Goal: Check status: Check status

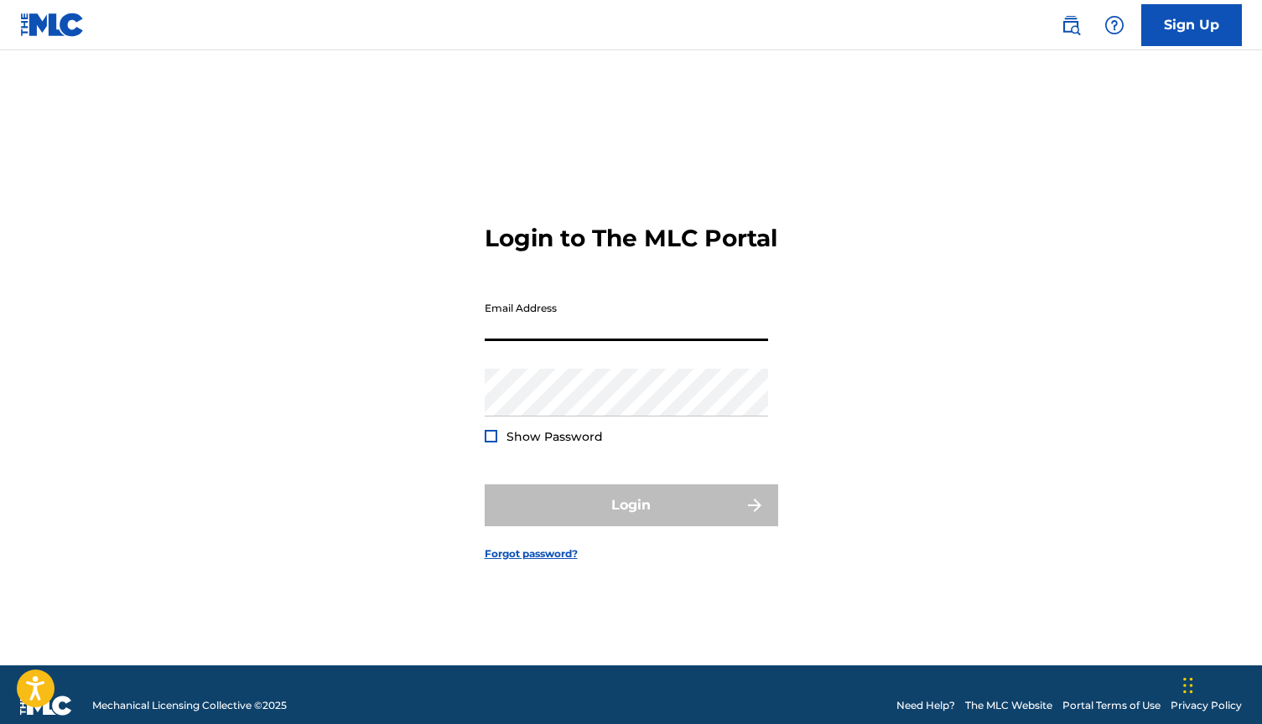
type input "[EMAIL_ADDRESS][DOMAIN_NAME]"
click at [631, 520] on button "Login" at bounding box center [631, 506] width 293 height 42
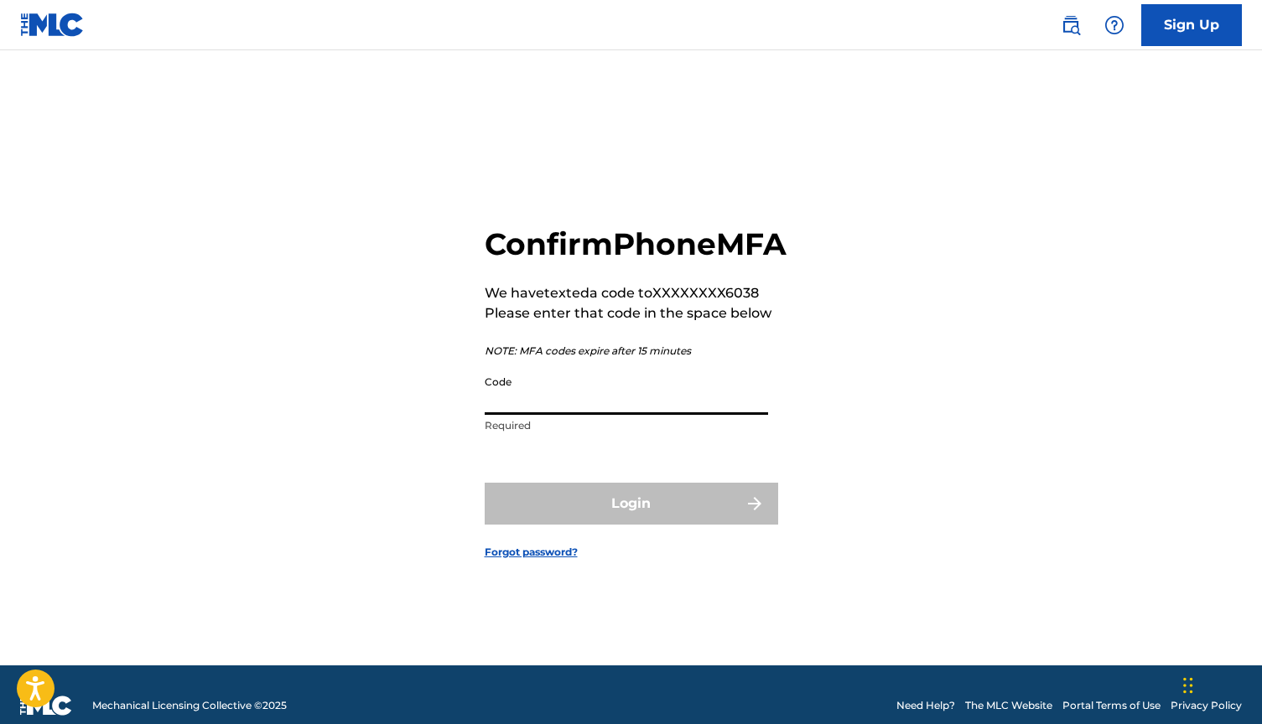
click at [503, 413] on input "Code" at bounding box center [626, 391] width 283 height 48
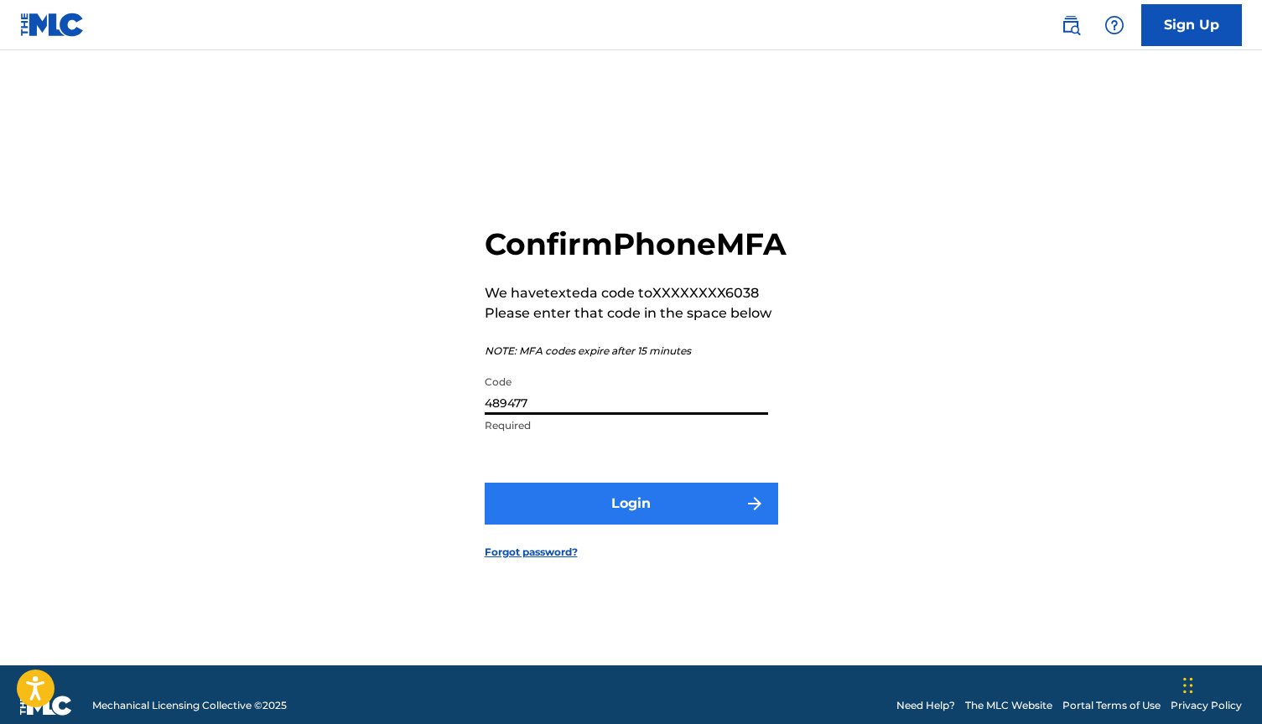
type input "489477"
click at [593, 516] on button "Login" at bounding box center [631, 504] width 293 height 42
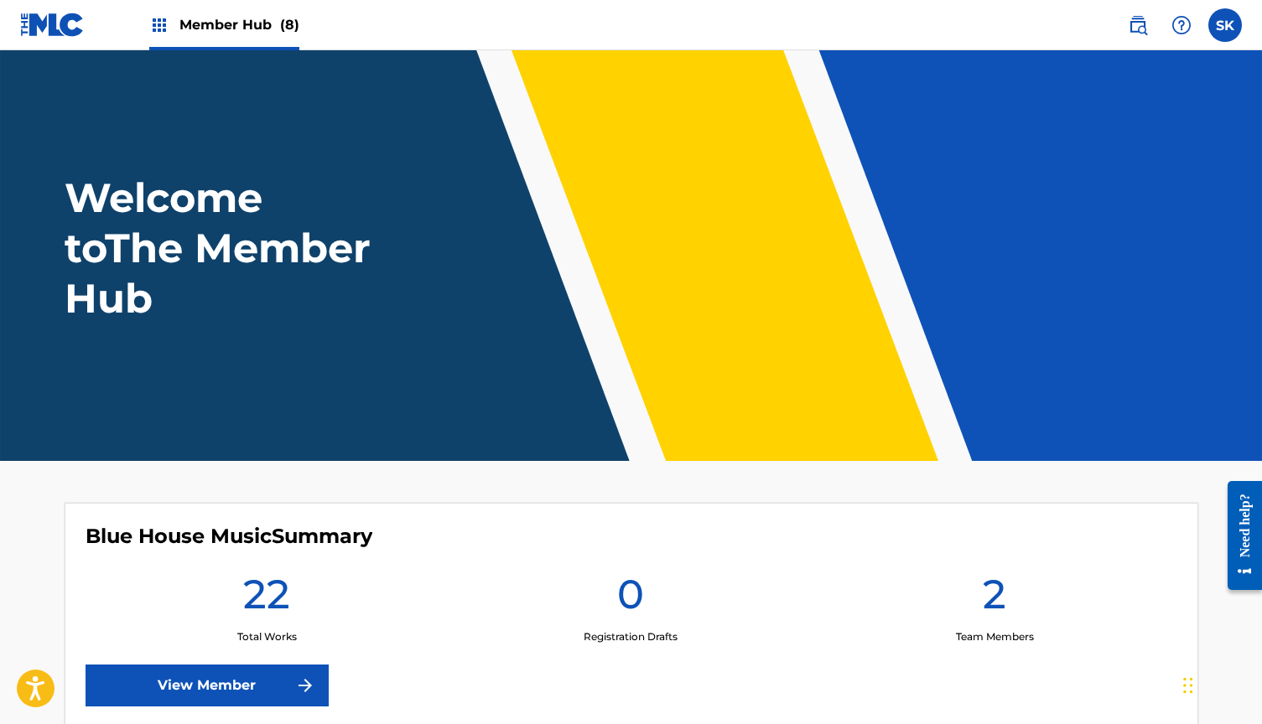
click at [213, 29] on span "Member Hub (8)" at bounding box center [239, 24] width 120 height 19
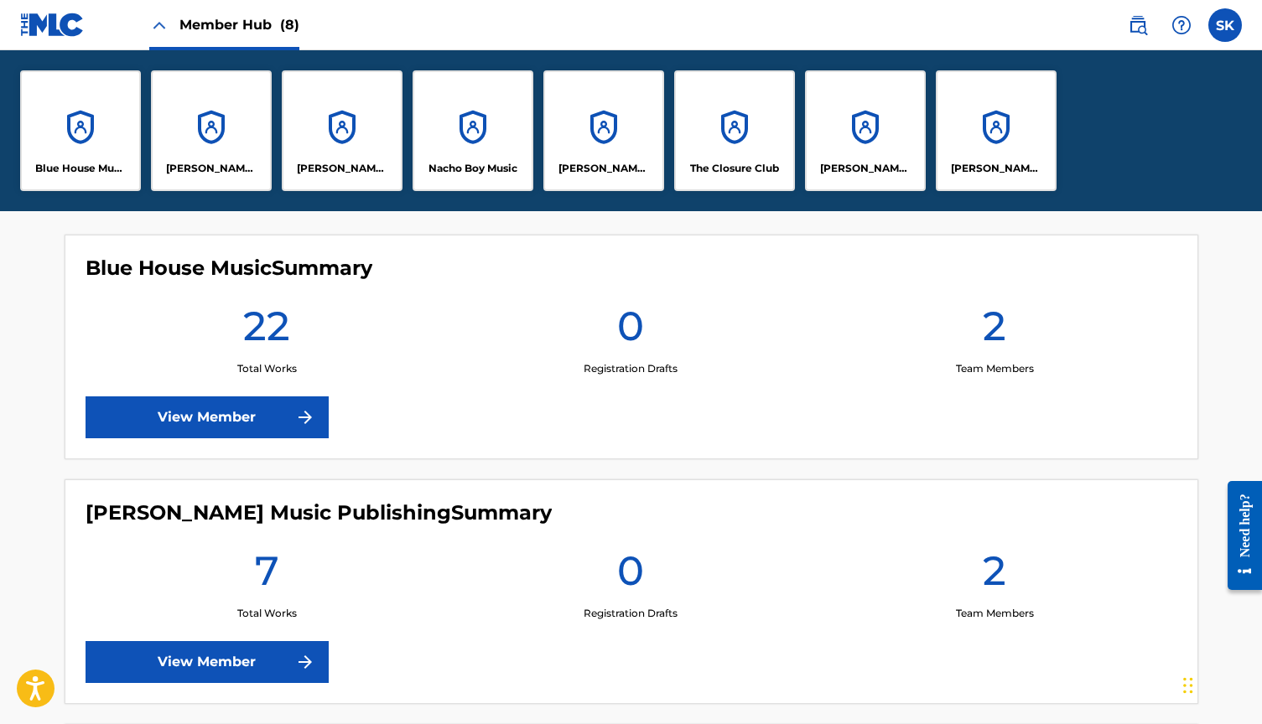
scroll to position [431, 0]
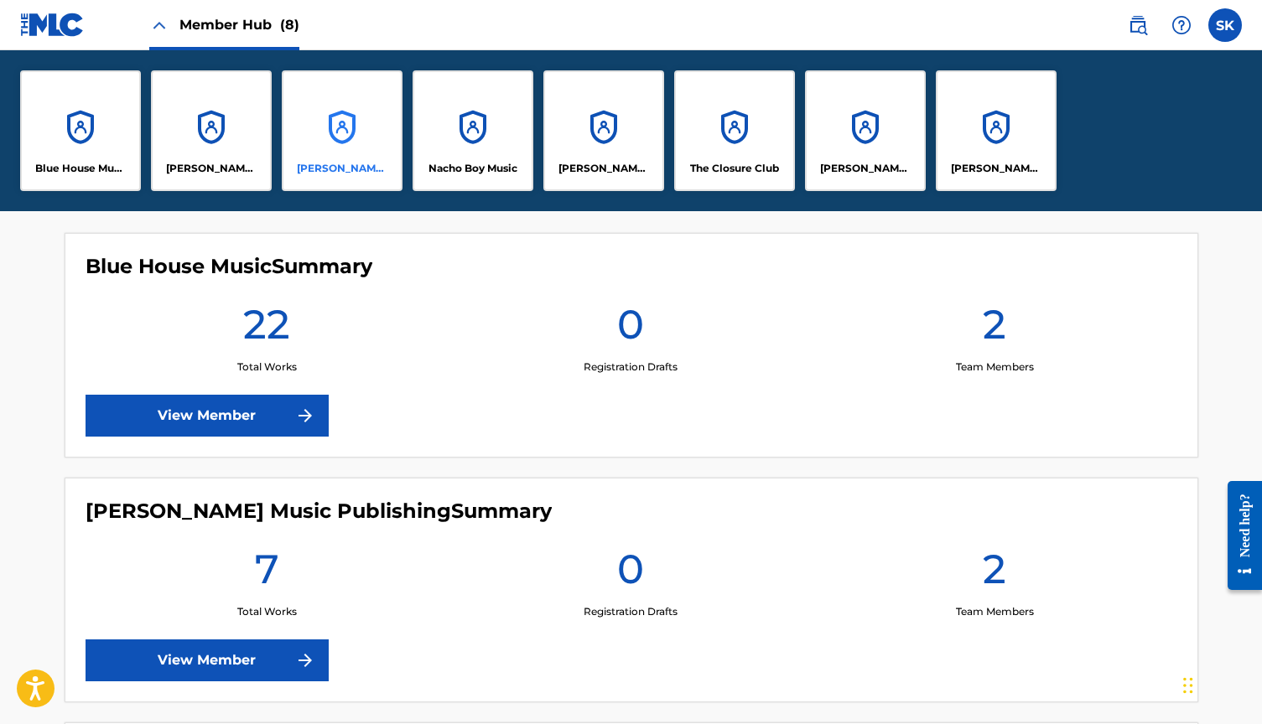
click at [346, 139] on div "[PERSON_NAME] Music" at bounding box center [342, 130] width 121 height 121
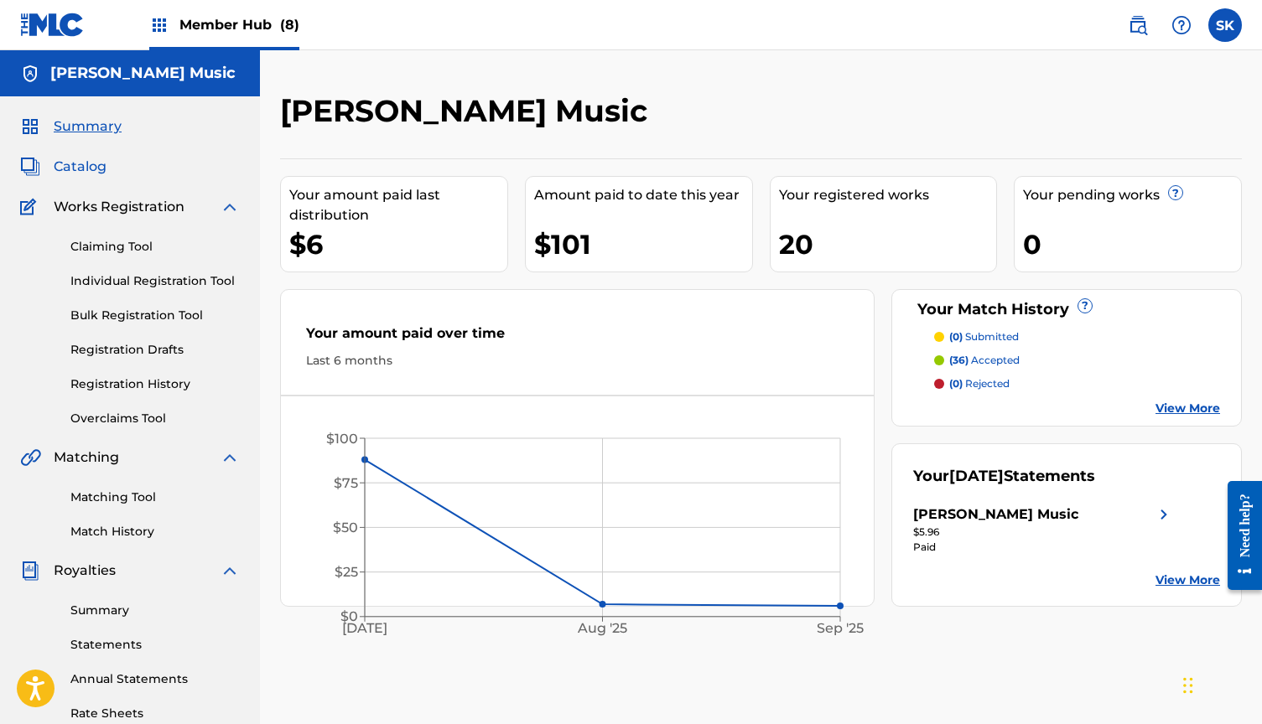
click at [88, 169] on span "Catalog" at bounding box center [80, 167] width 53 height 20
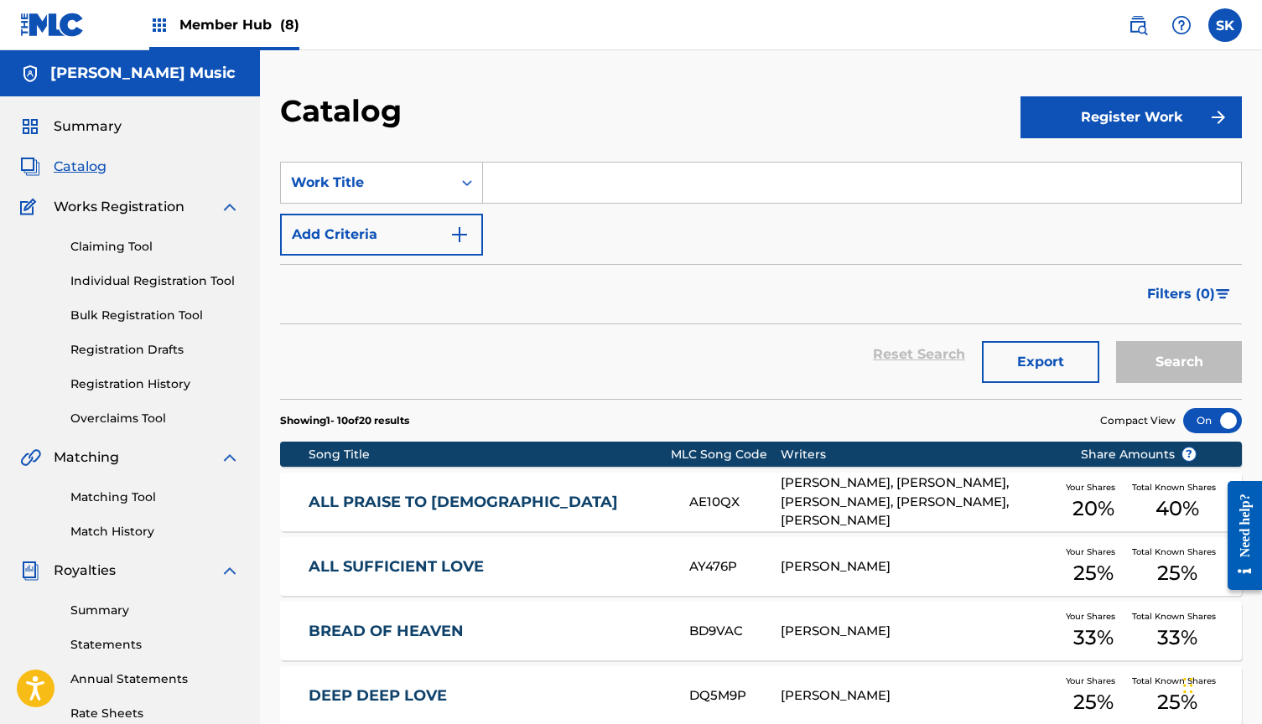
click at [535, 517] on div "ALL PRAISE TO [DEMOGRAPHIC_DATA] AE10QX [PERSON_NAME], [PERSON_NAME], [PERSON_N…" at bounding box center [761, 502] width 962 height 59
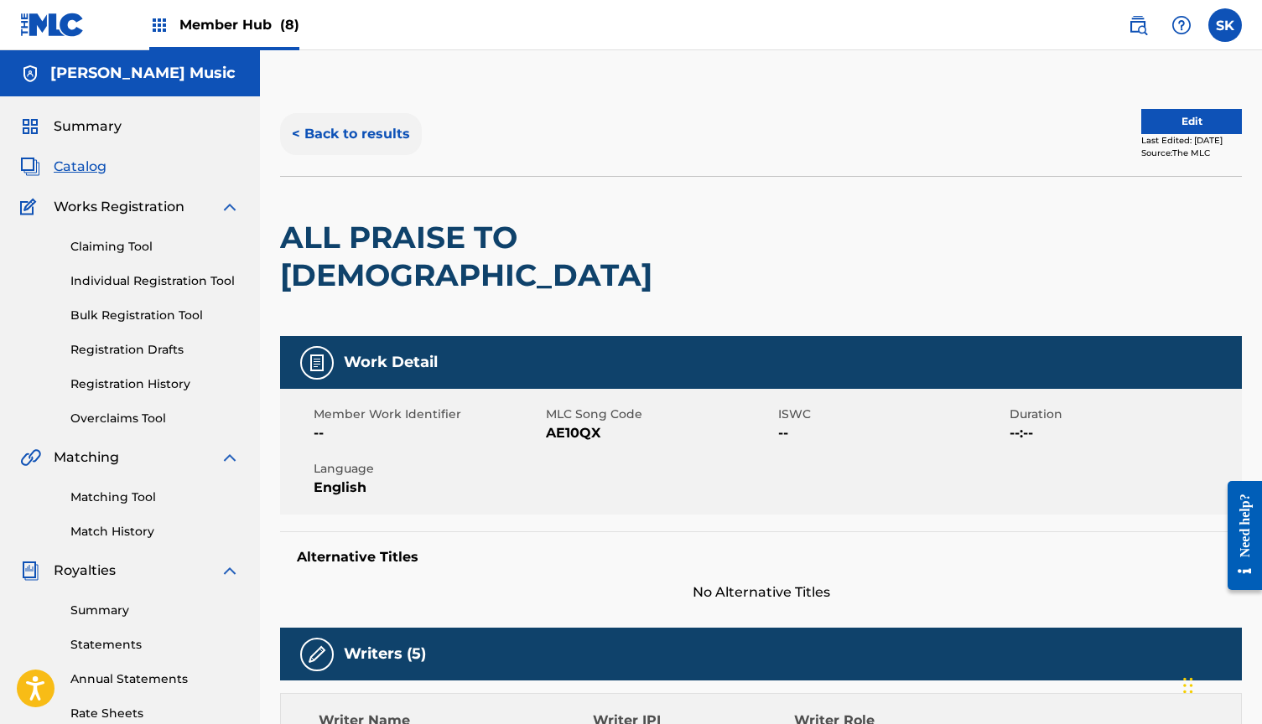
click at [312, 133] on button "< Back to results" at bounding box center [351, 134] width 142 height 42
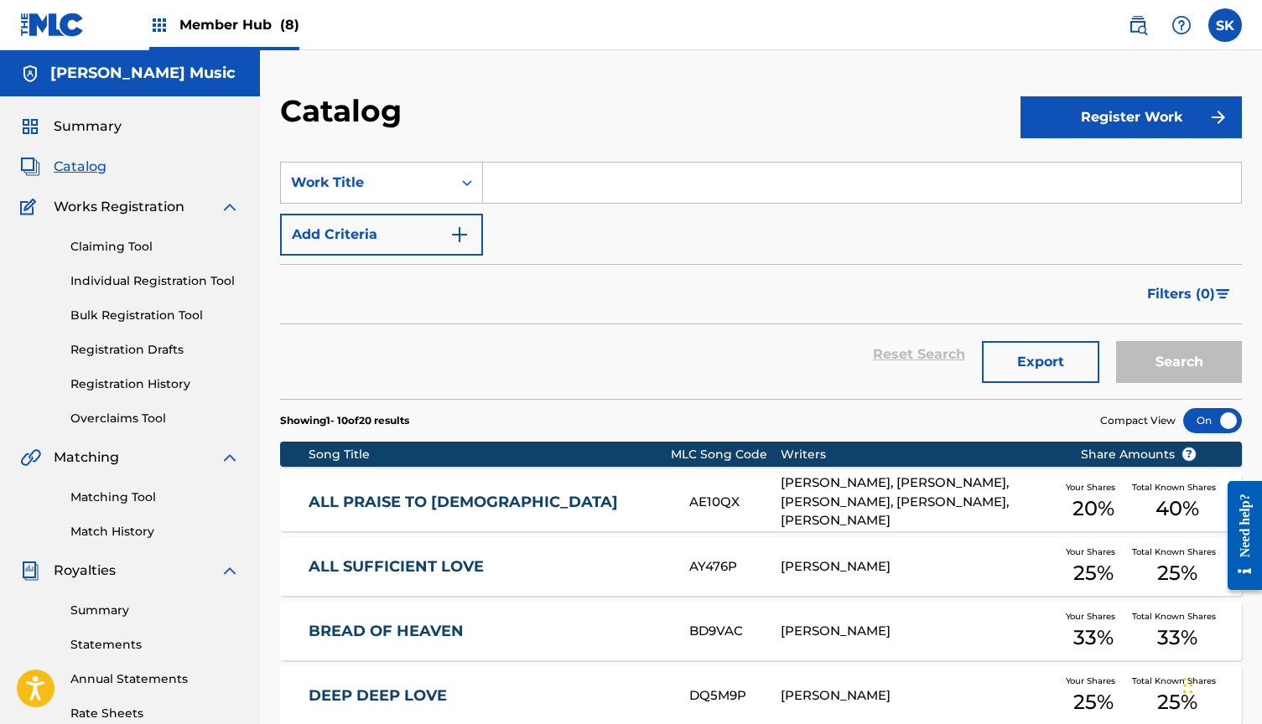
click at [410, 575] on link "ALL SUFFICIENT LOVE" at bounding box center [488, 567] width 358 height 19
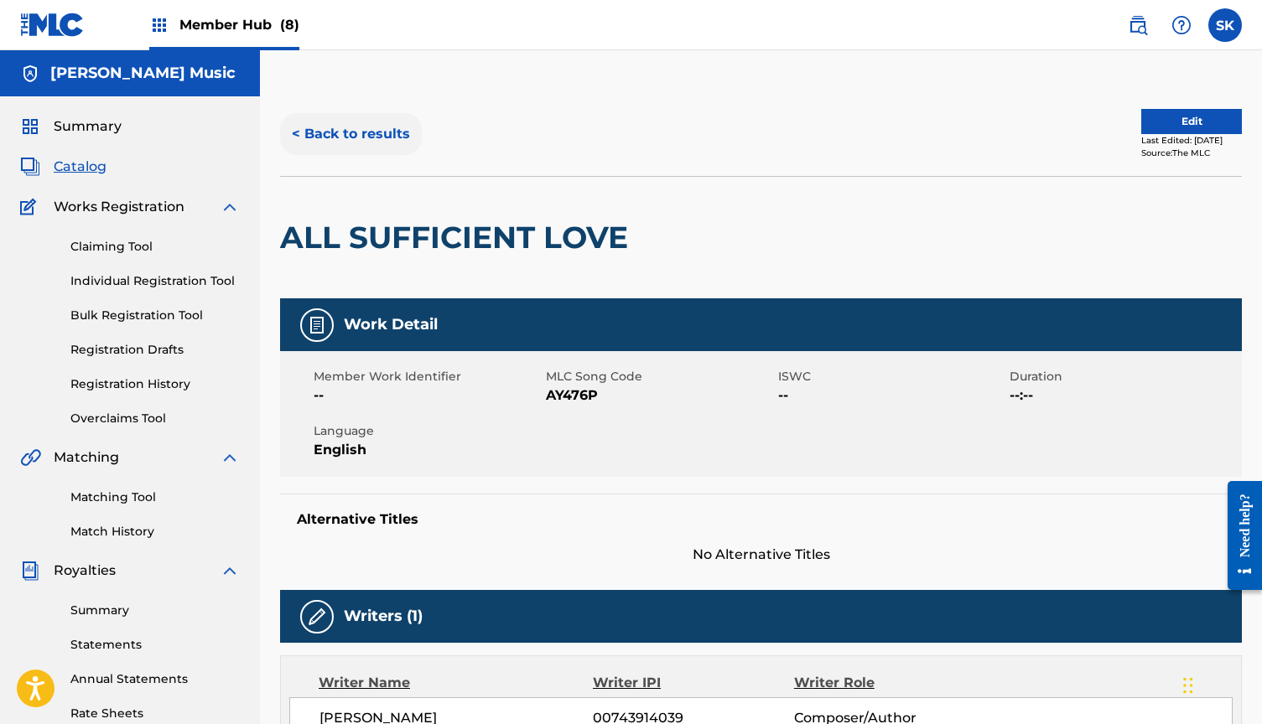
click at [341, 129] on button "< Back to results" at bounding box center [351, 134] width 142 height 42
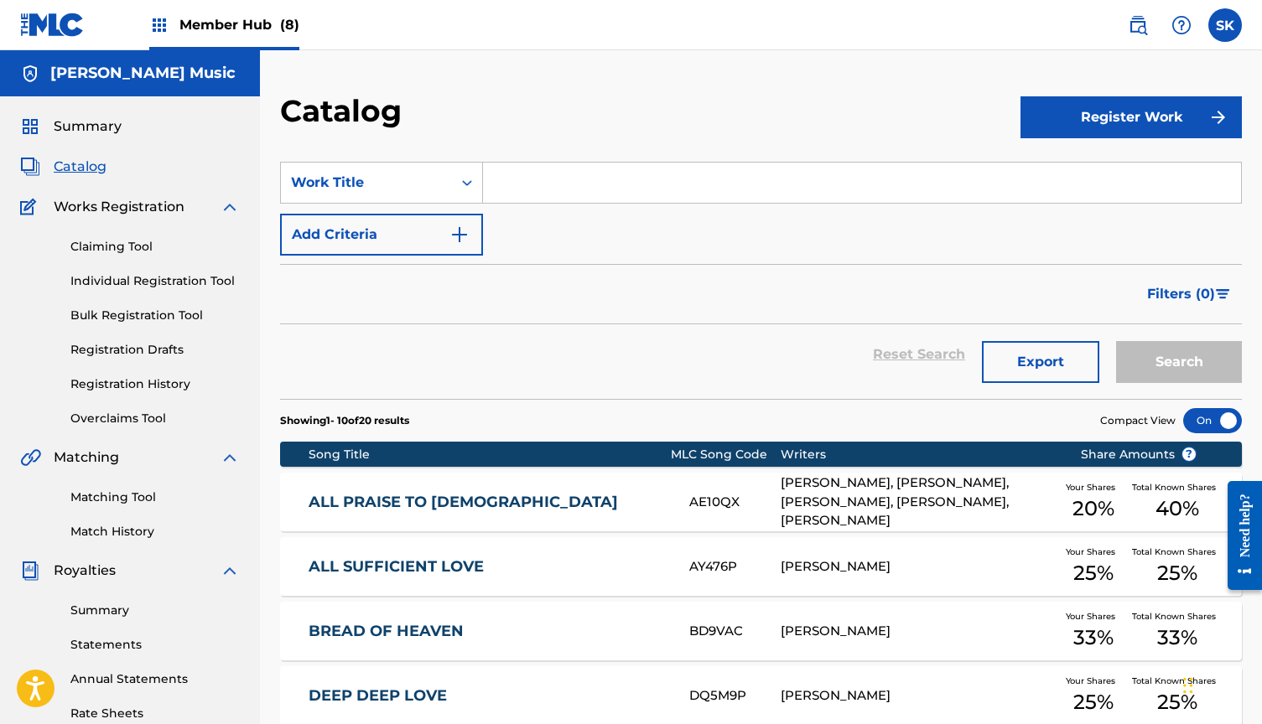
click at [393, 632] on link "BREAD OF HEAVEN" at bounding box center [488, 631] width 358 height 19
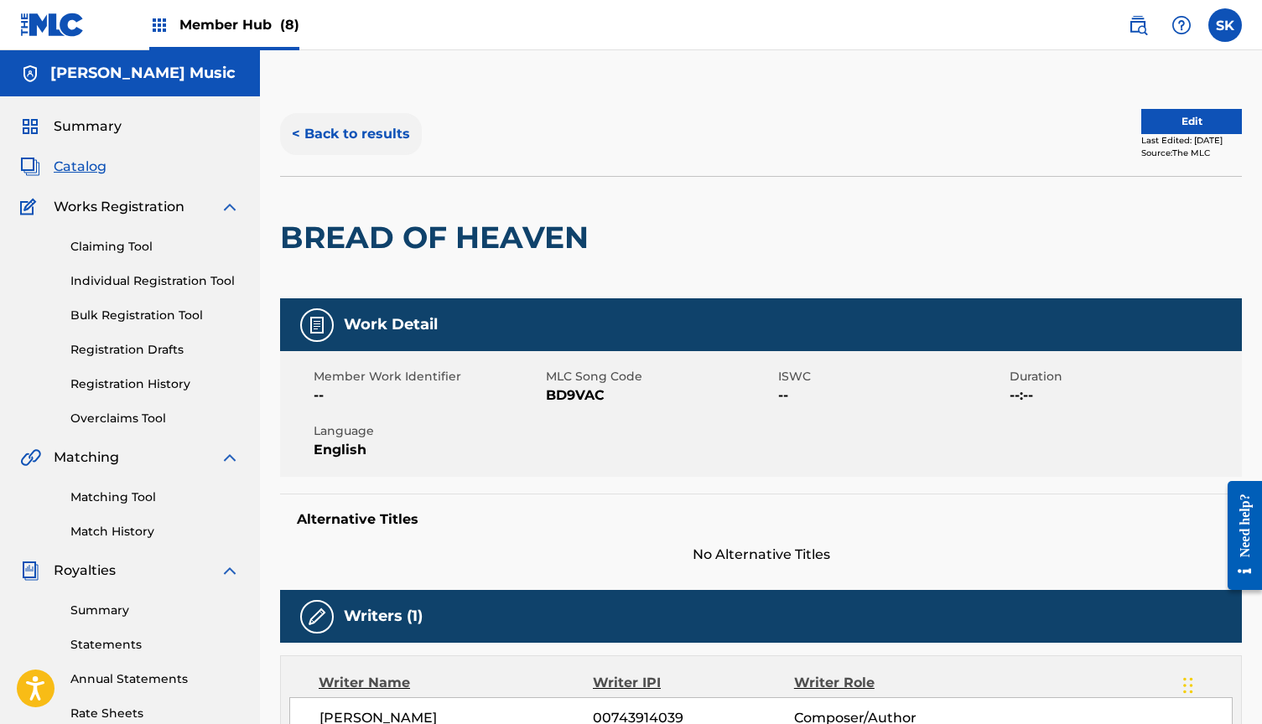
click at [335, 137] on button "< Back to results" at bounding box center [351, 134] width 142 height 42
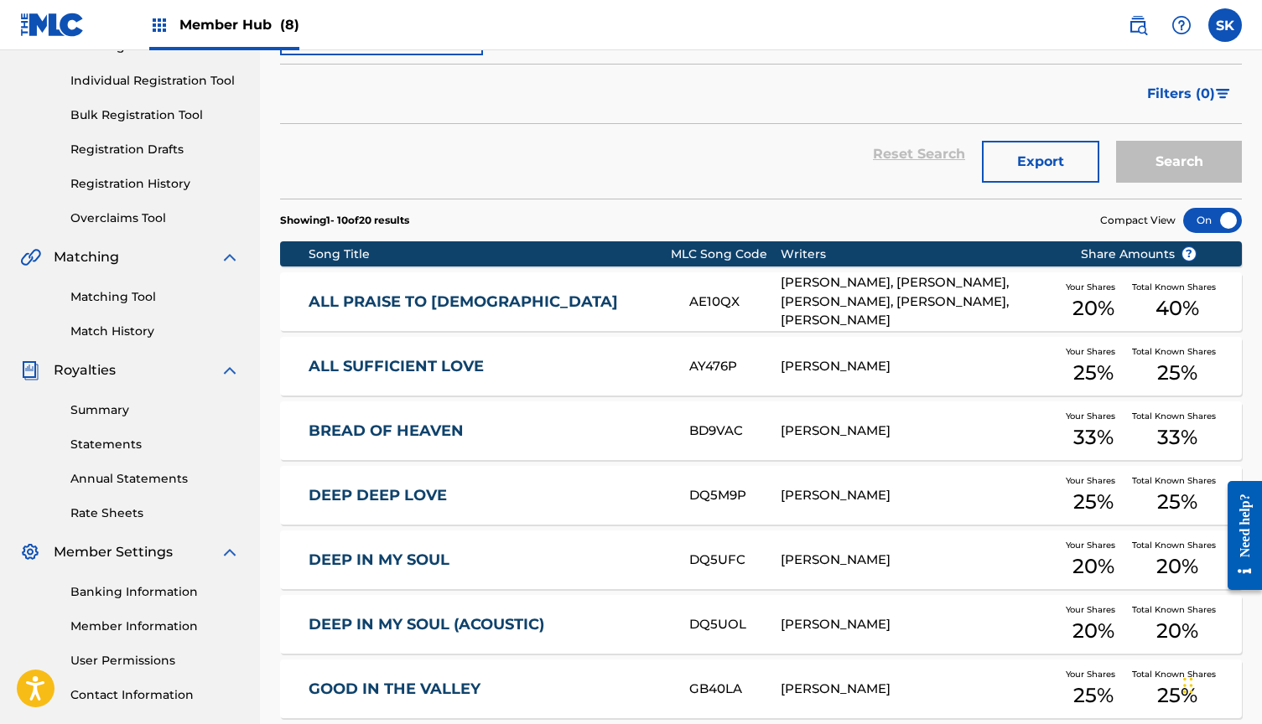
scroll to position [210, 0]
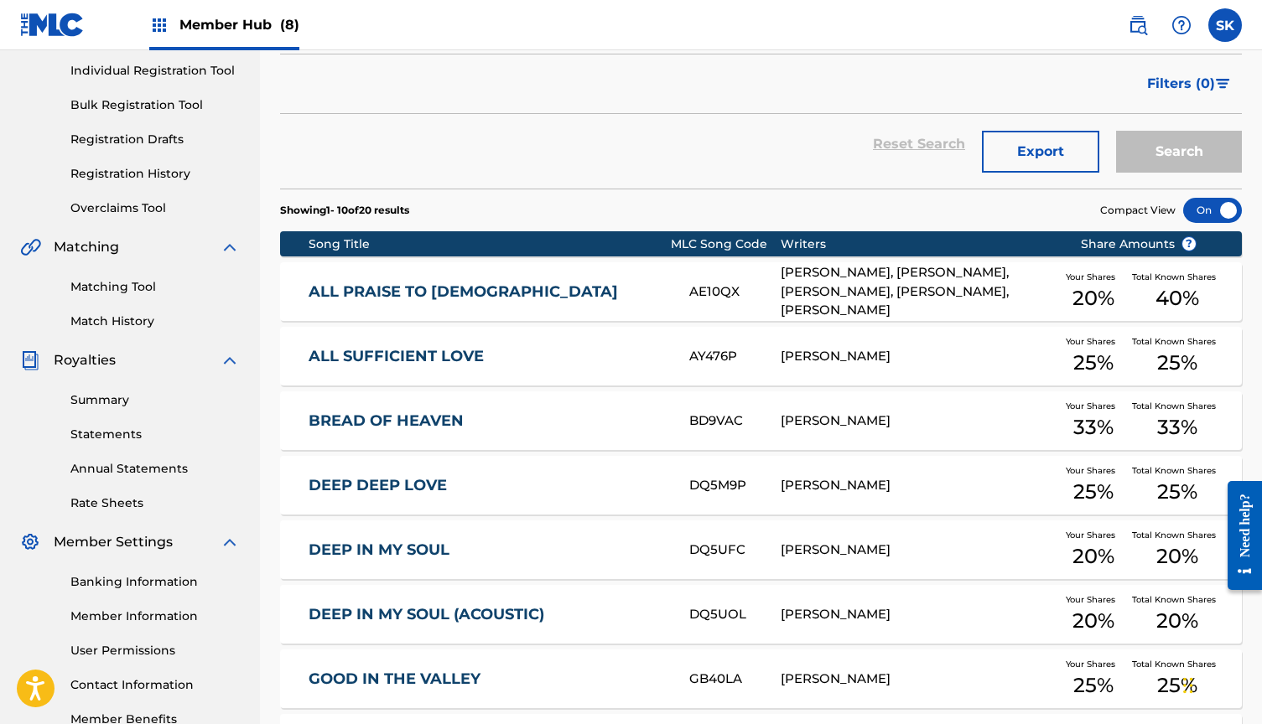
click at [374, 487] on link "DEEP DEEP LOVE" at bounding box center [488, 485] width 358 height 19
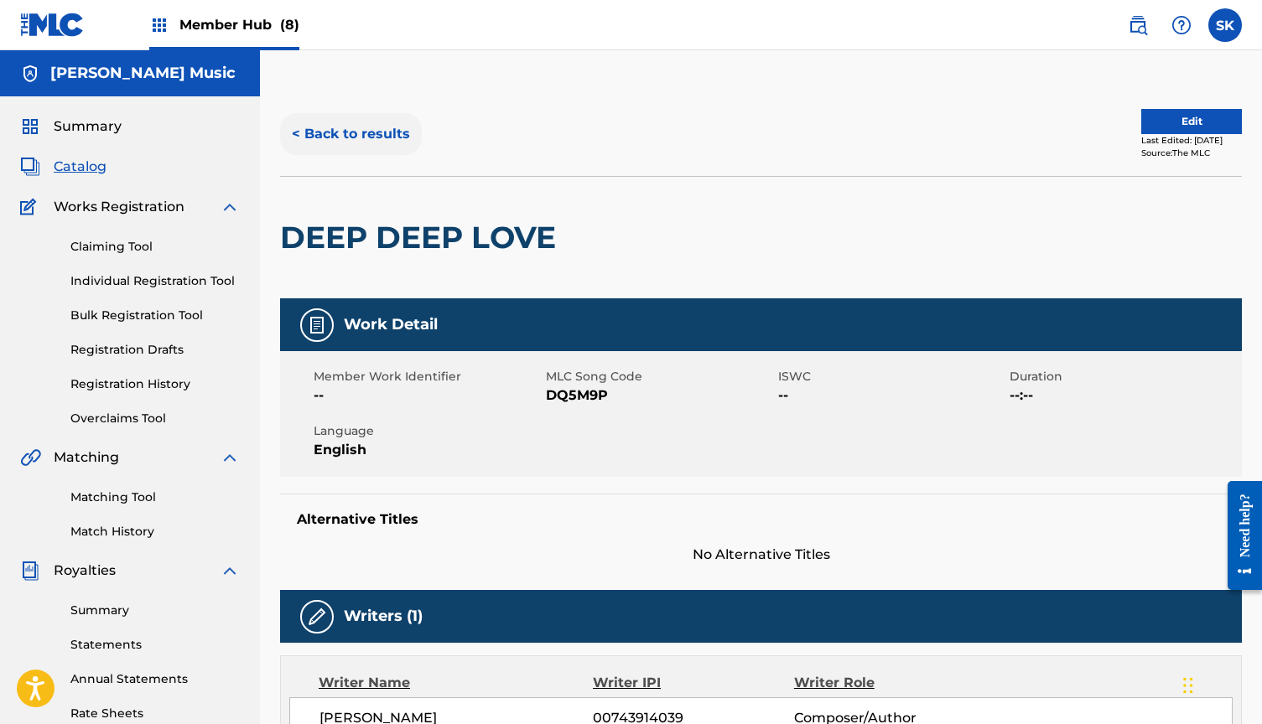
click at [335, 126] on button "< Back to results" at bounding box center [351, 134] width 142 height 42
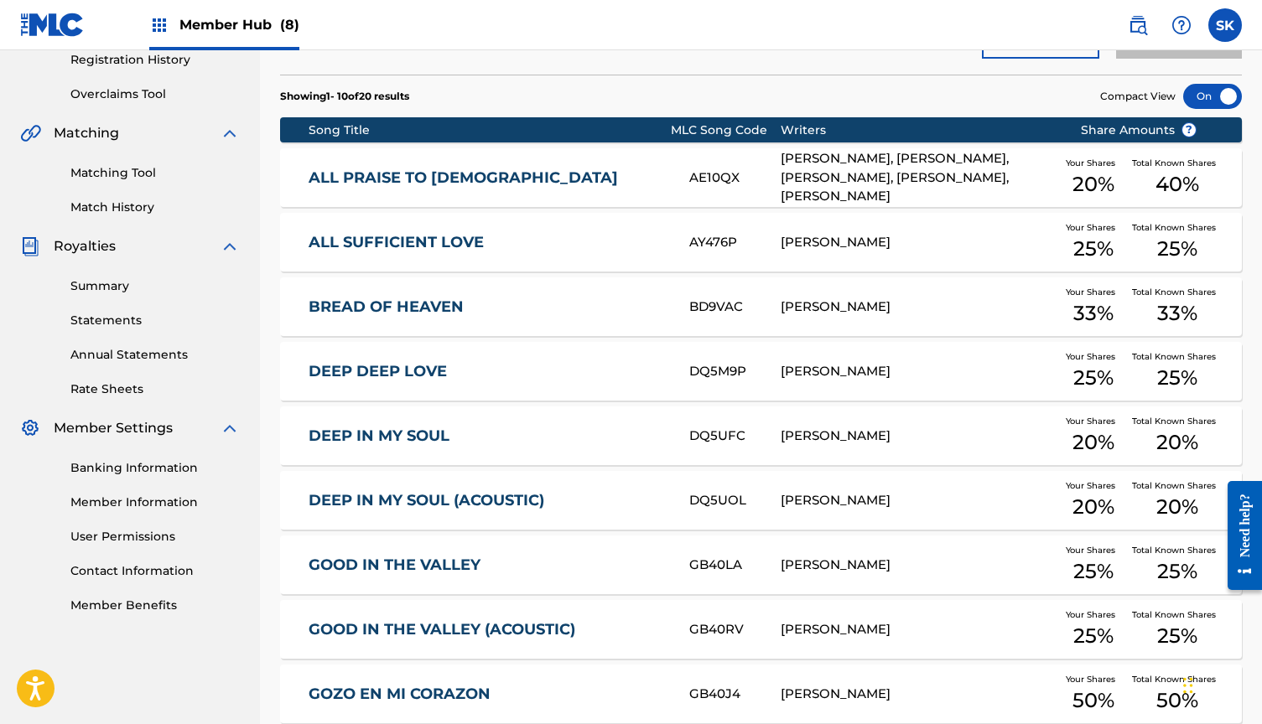
scroll to position [326, 0]
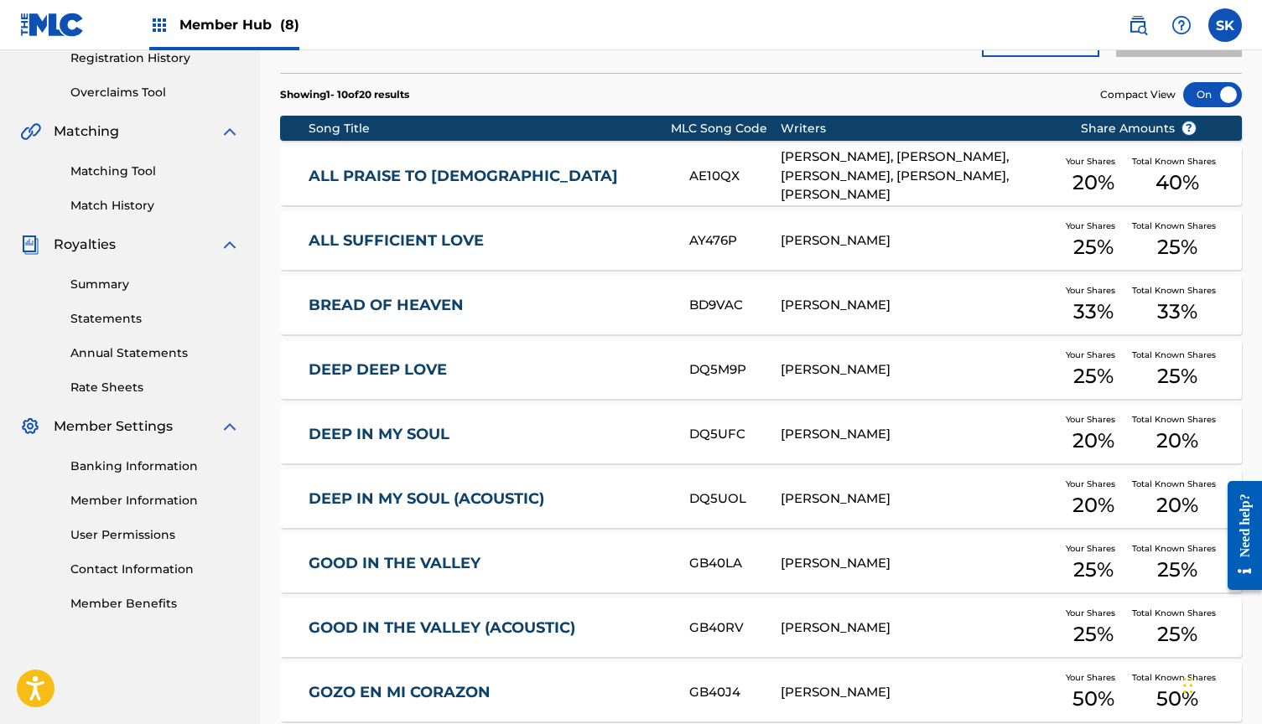
click at [361, 433] on link "DEEP IN MY SOUL" at bounding box center [488, 434] width 358 height 19
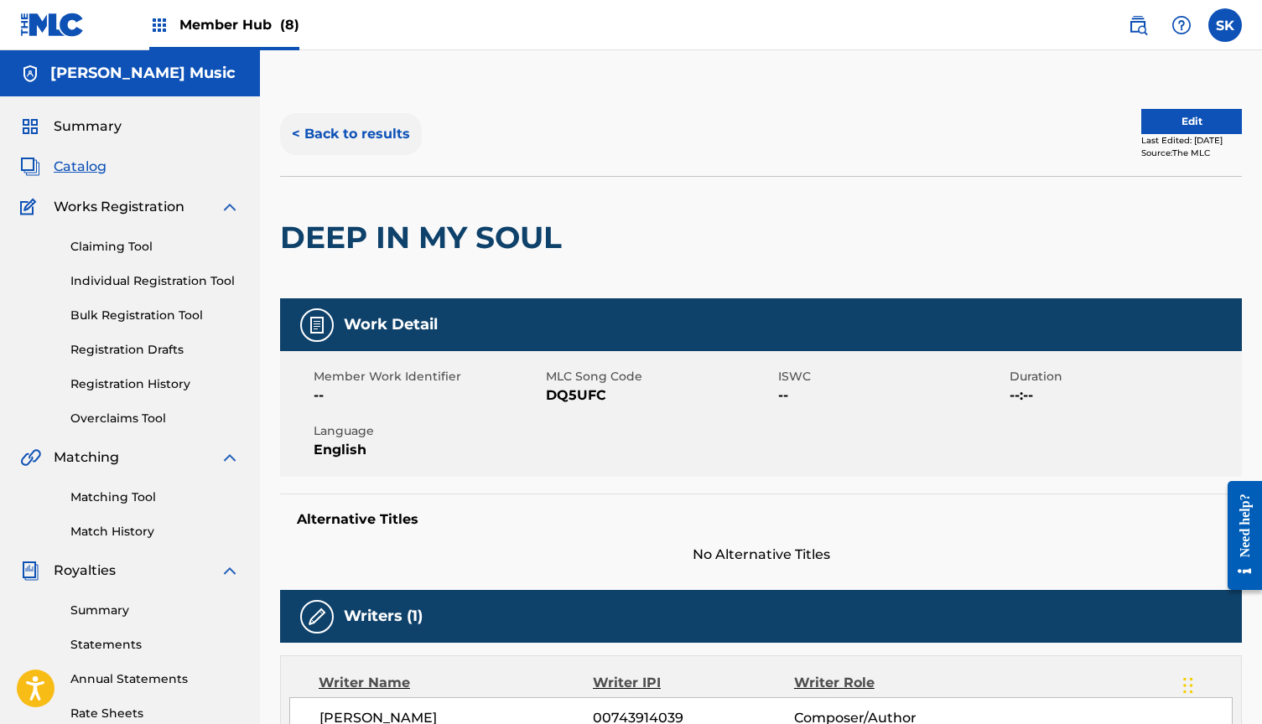
click at [325, 132] on button "< Back to results" at bounding box center [351, 134] width 142 height 42
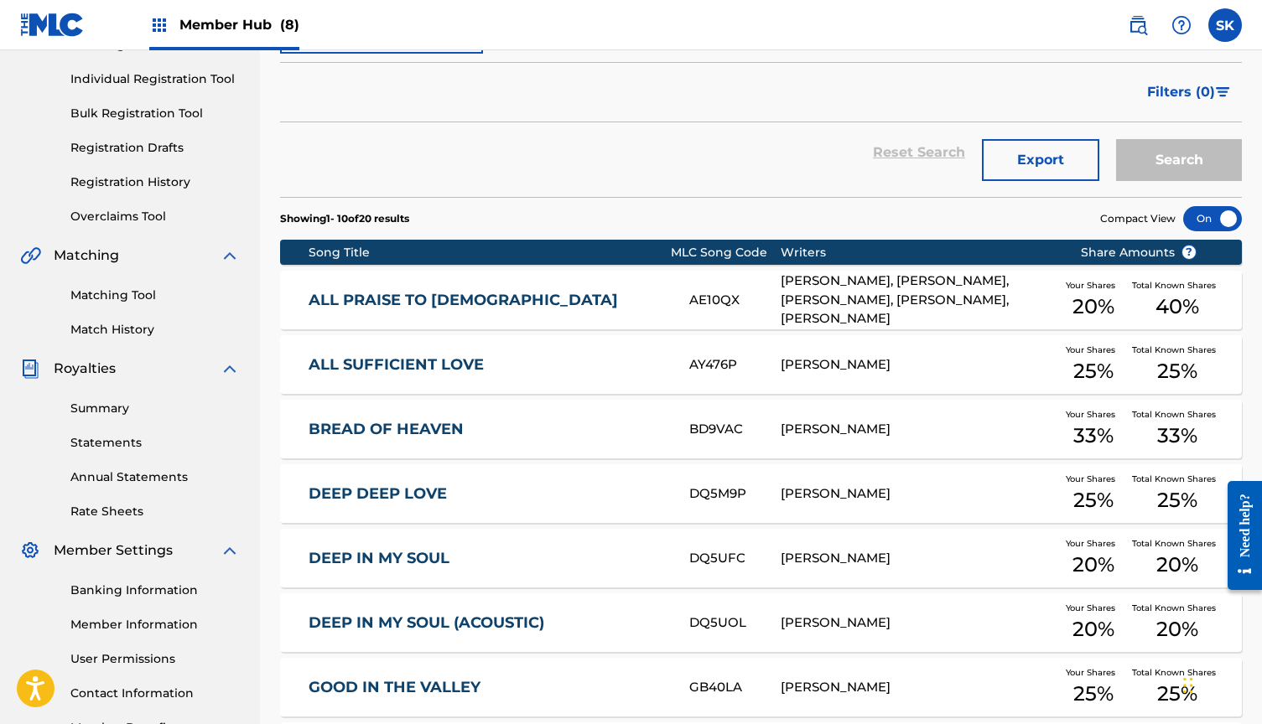
scroll to position [120, 0]
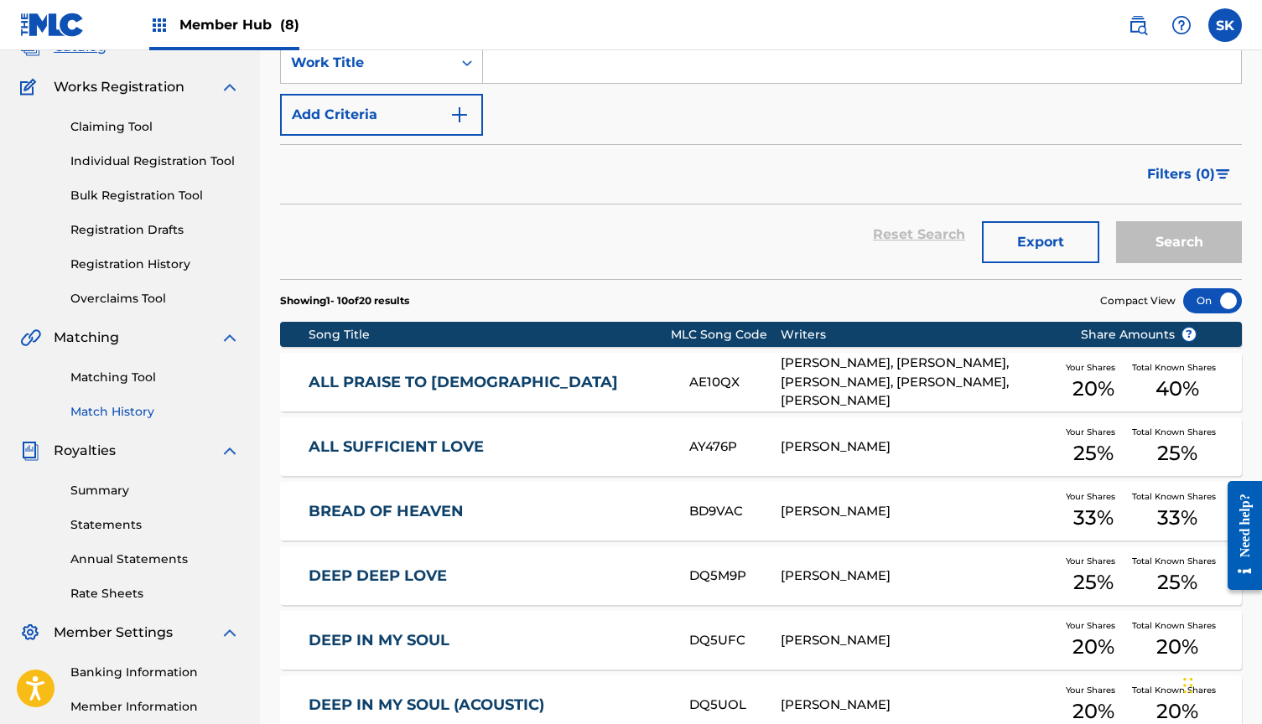
click at [121, 419] on link "Match History" at bounding box center [154, 412] width 169 height 18
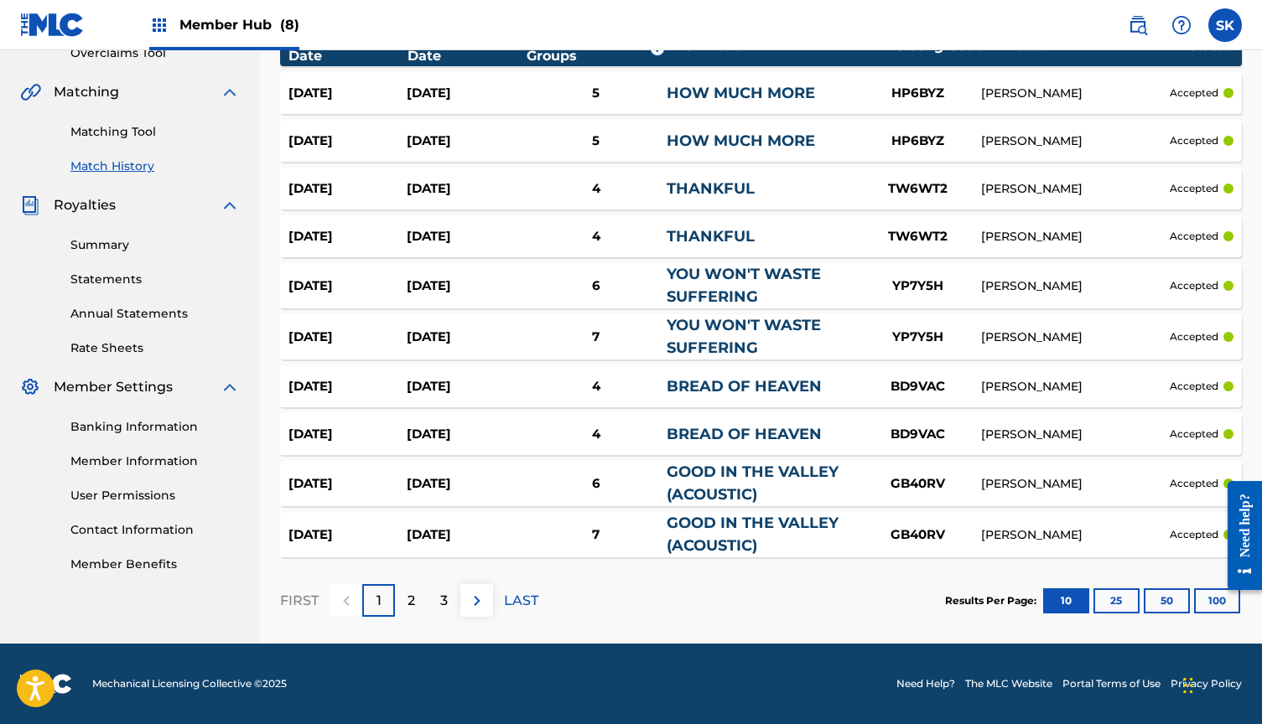
scroll to position [366, 0]
click at [1205, 592] on button "100" at bounding box center [1217, 601] width 46 height 25
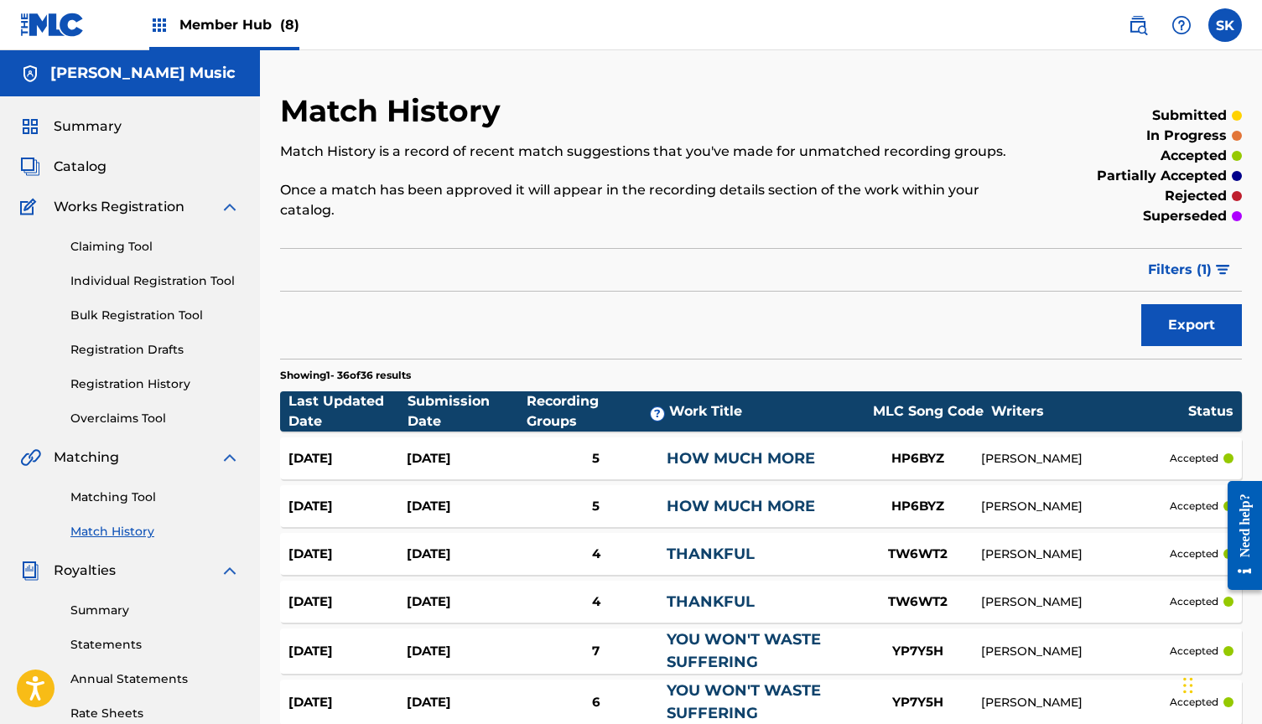
scroll to position [0, 0]
click at [232, 28] on span "Member Hub (8)" at bounding box center [239, 24] width 120 height 19
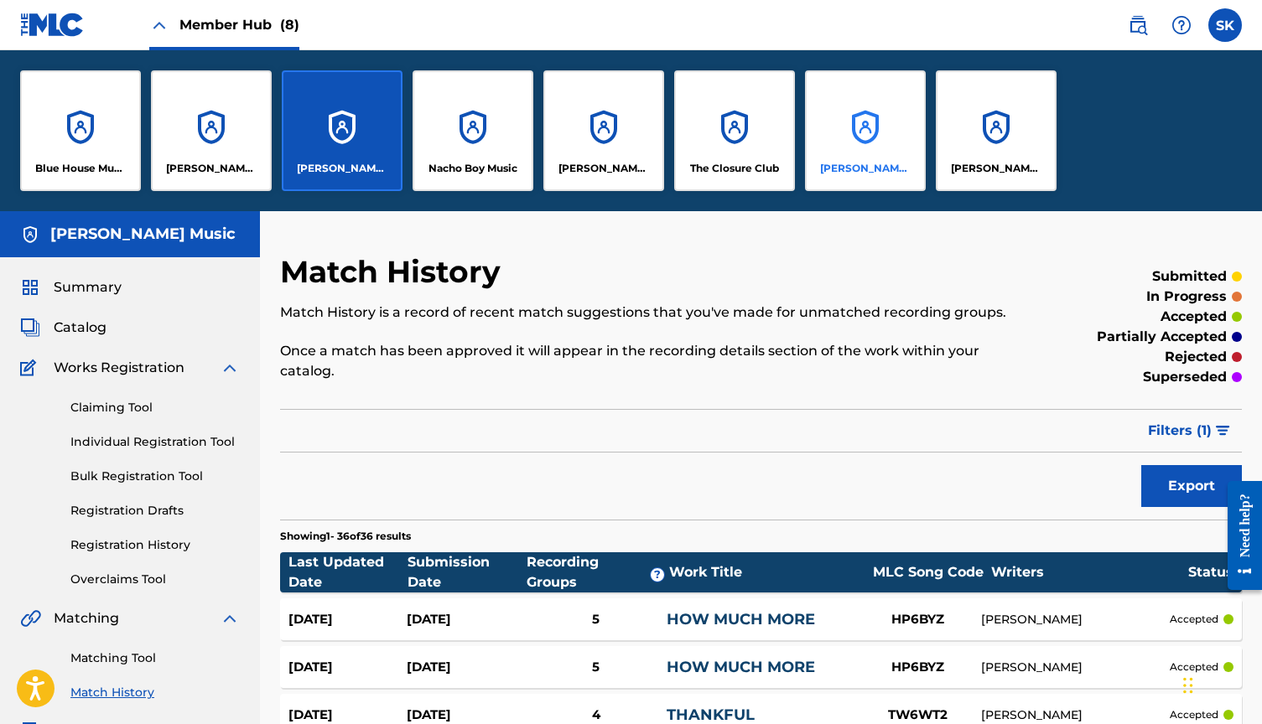
click at [861, 157] on div "[PERSON_NAME] Music" at bounding box center [865, 130] width 121 height 121
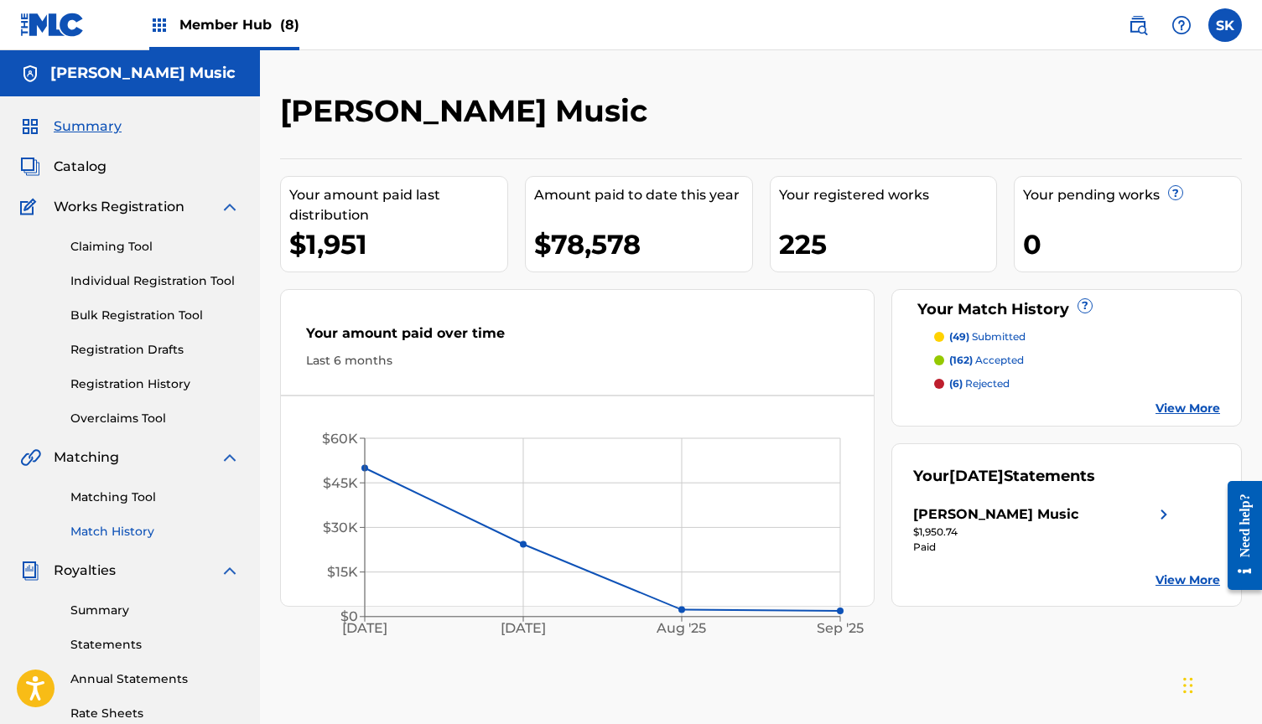
click at [123, 533] on link "Match History" at bounding box center [154, 532] width 169 height 18
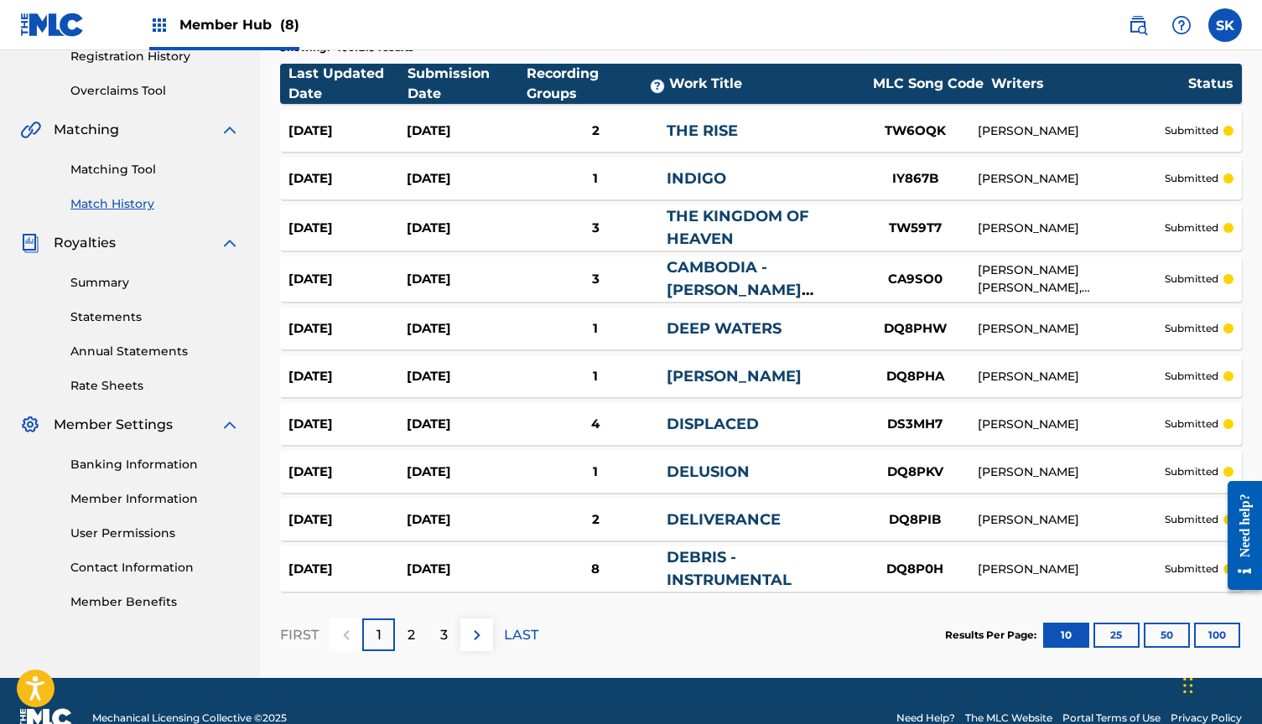
scroll to position [330, 0]
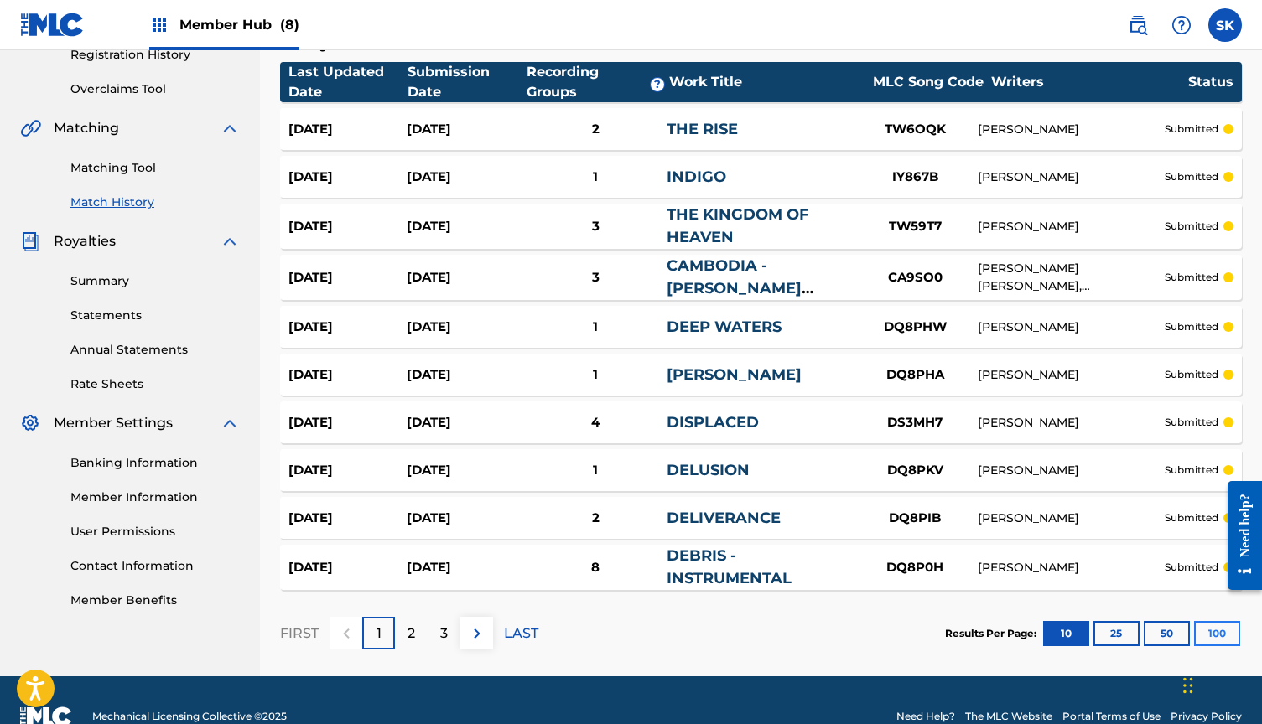
click at [1205, 631] on button "100" at bounding box center [1217, 633] width 46 height 25
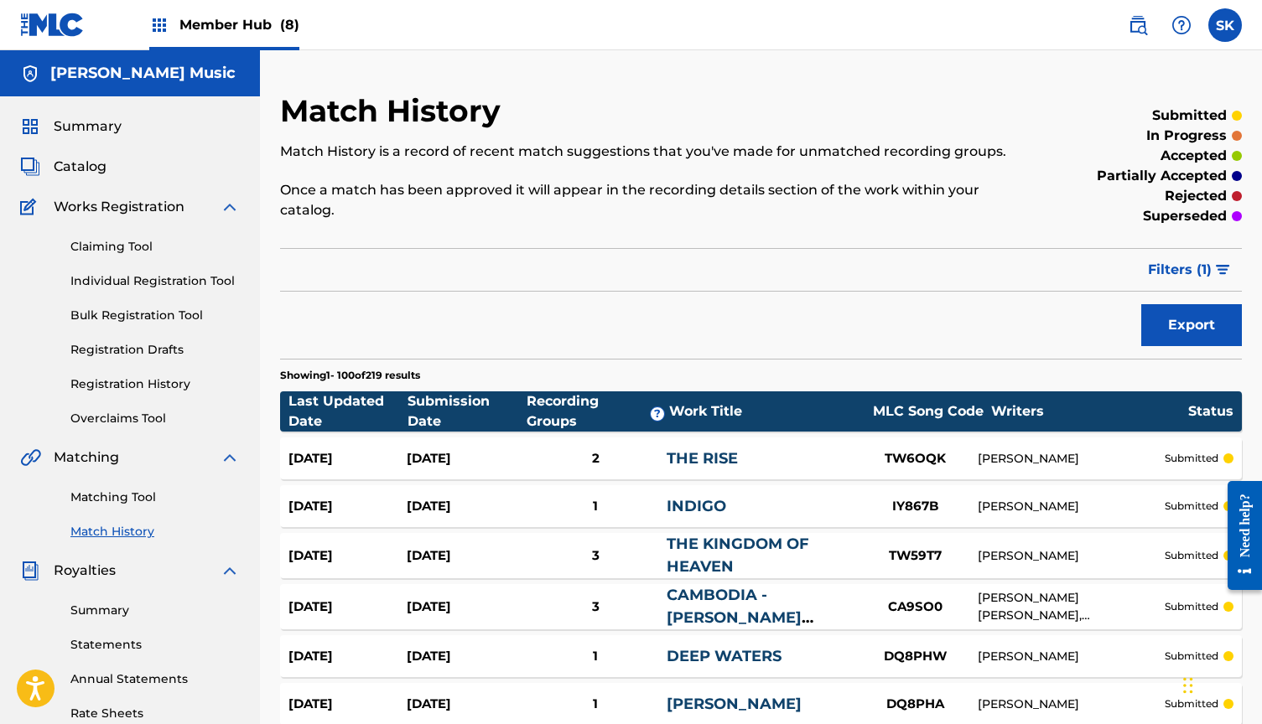
scroll to position [0, 0]
click at [81, 166] on span "Catalog" at bounding box center [80, 167] width 53 height 20
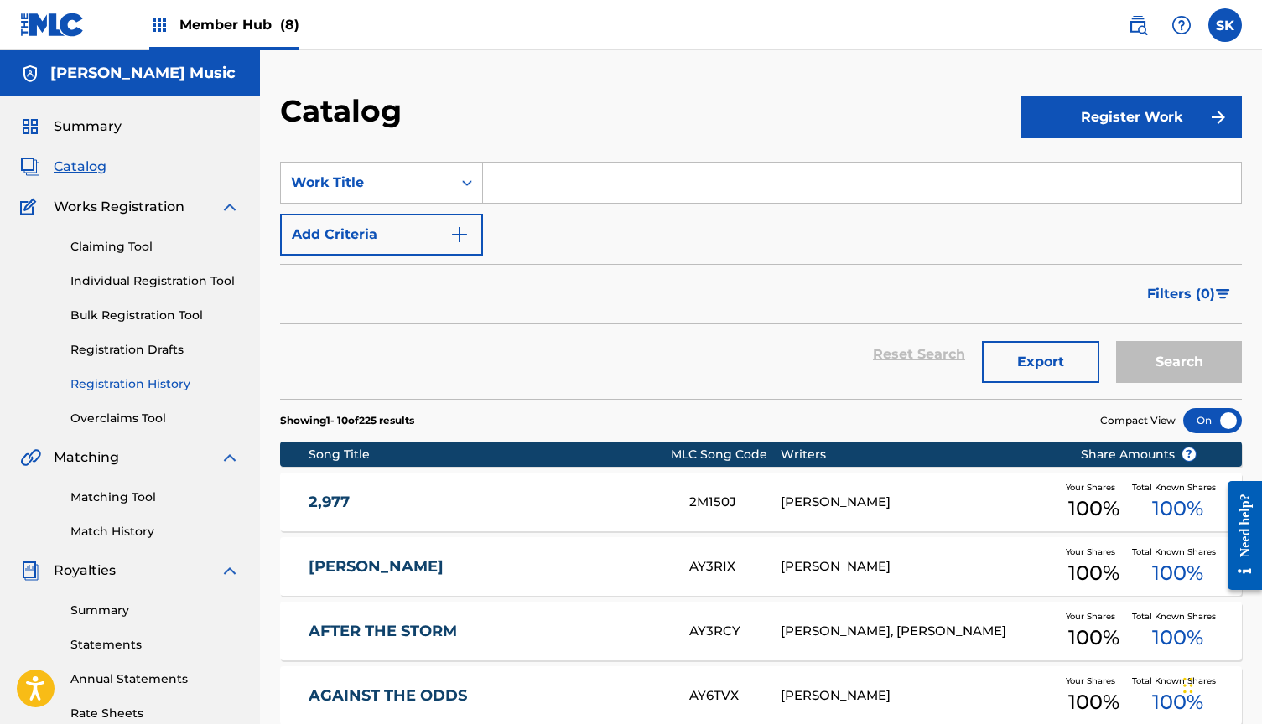
click at [129, 378] on link "Registration History" at bounding box center [154, 385] width 169 height 18
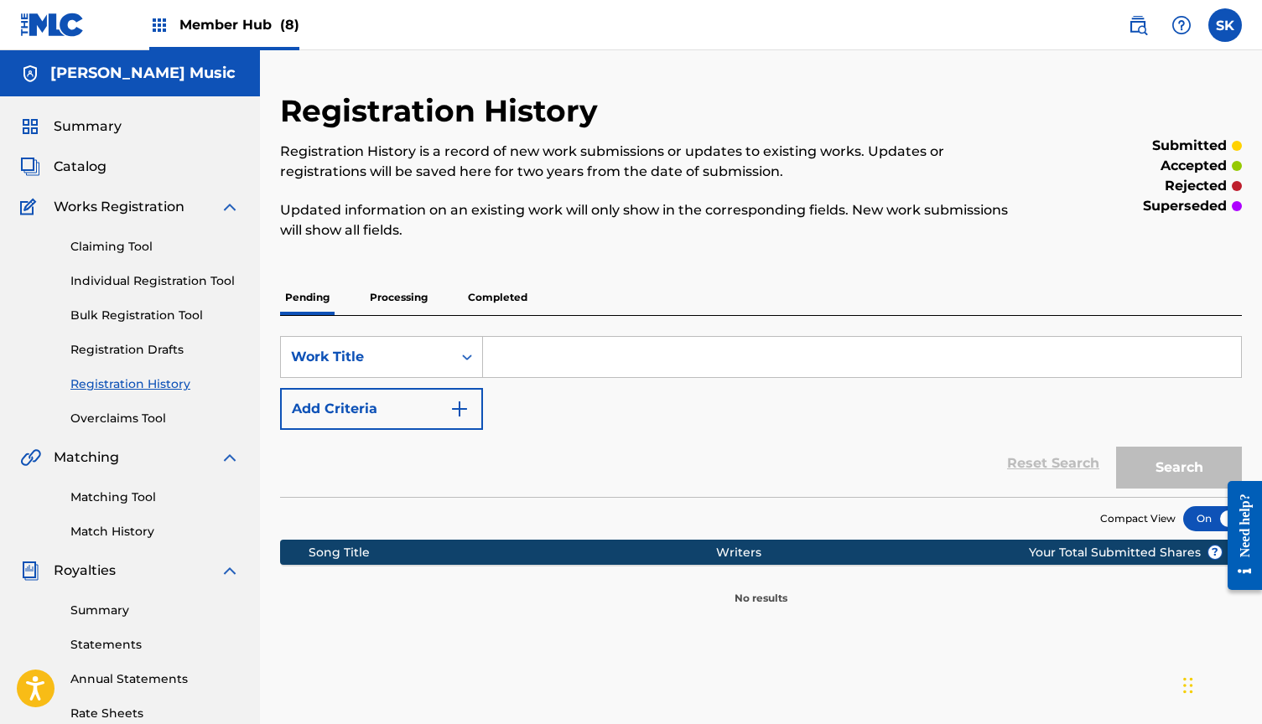
click at [408, 299] on p "Processing" at bounding box center [399, 297] width 68 height 35
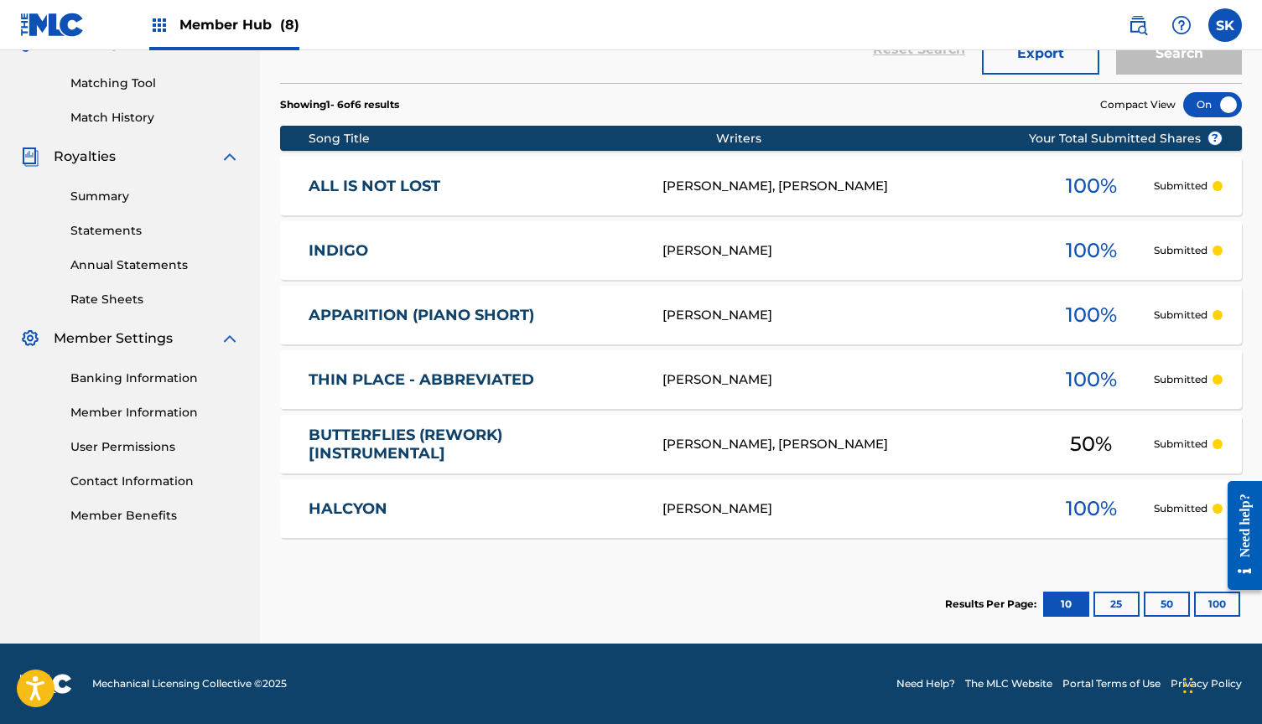
scroll to position [414, 0]
click at [1212, 604] on button "100" at bounding box center [1217, 604] width 46 height 25
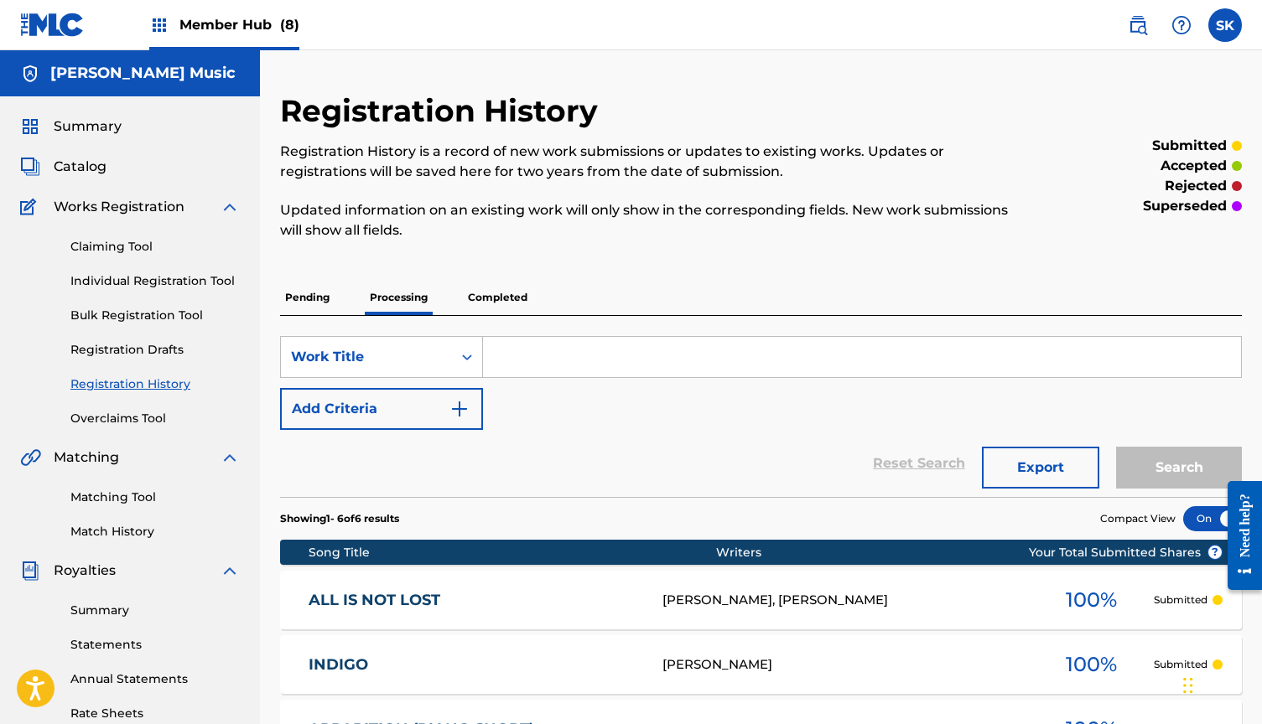
scroll to position [0, 0]
